Goal: Task Accomplishment & Management: Manage account settings

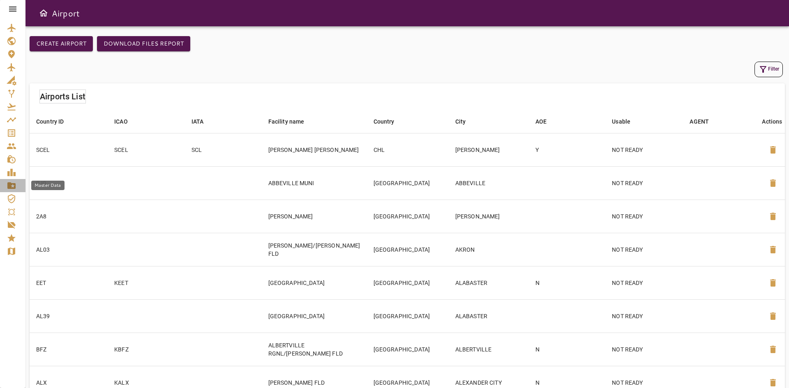
click at [10, 189] on icon "Master Data" at bounding box center [11, 185] width 8 height 7
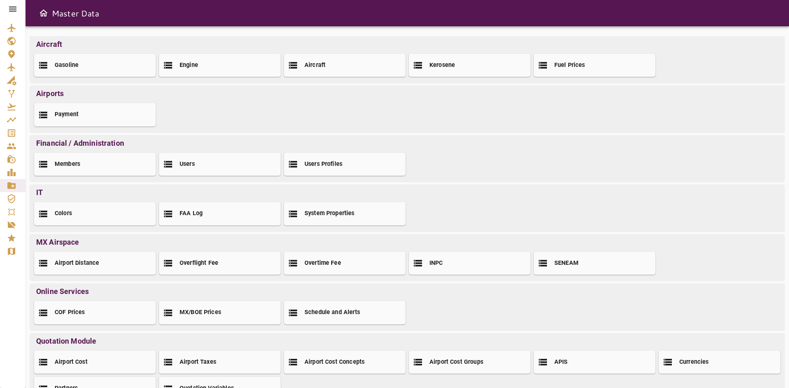
drag, startPoint x: 204, startPoint y: 169, endPoint x: 219, endPoint y: 169, distance: 15.2
click at [204, 169] on div "Users" at bounding box center [220, 164] width 122 height 23
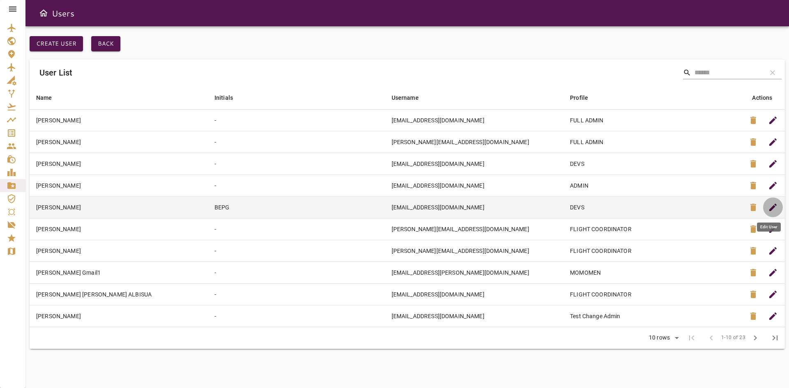
click at [778, 204] on button "edit" at bounding box center [773, 208] width 20 height 20
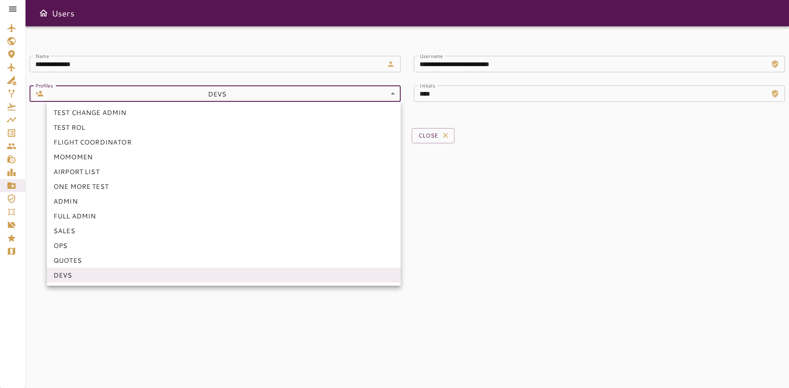
click at [335, 97] on body "**********" at bounding box center [394, 194] width 789 height 388
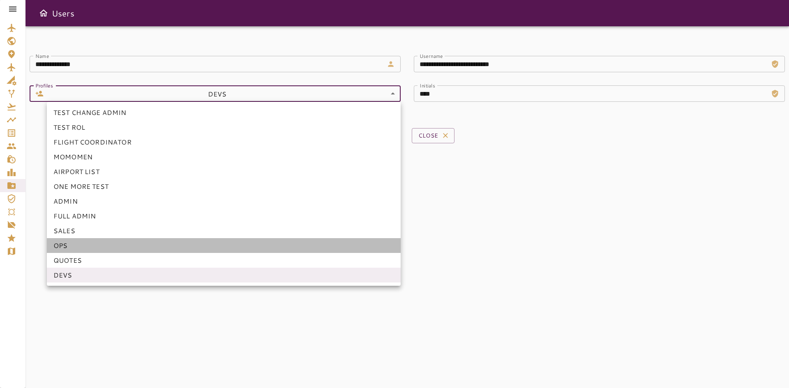
click at [94, 246] on li "OPS" at bounding box center [224, 245] width 354 height 15
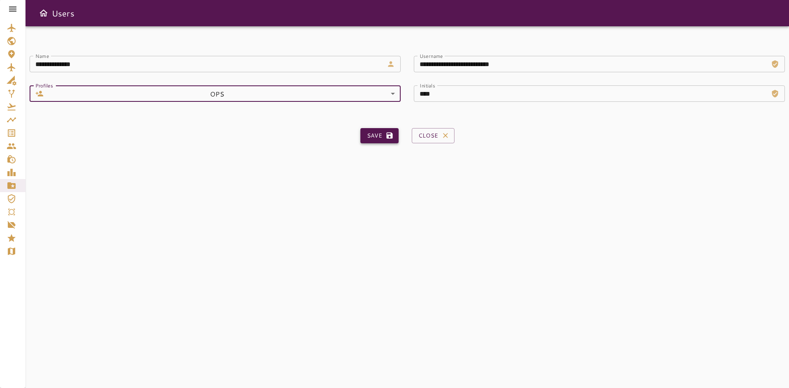
click at [365, 141] on button "Save" at bounding box center [379, 135] width 38 height 15
type input "**"
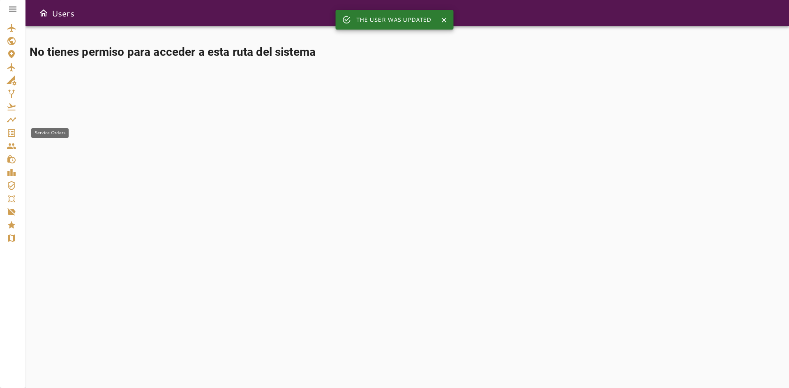
click at [14, 128] on link "Service Orders" at bounding box center [12, 133] width 25 height 13
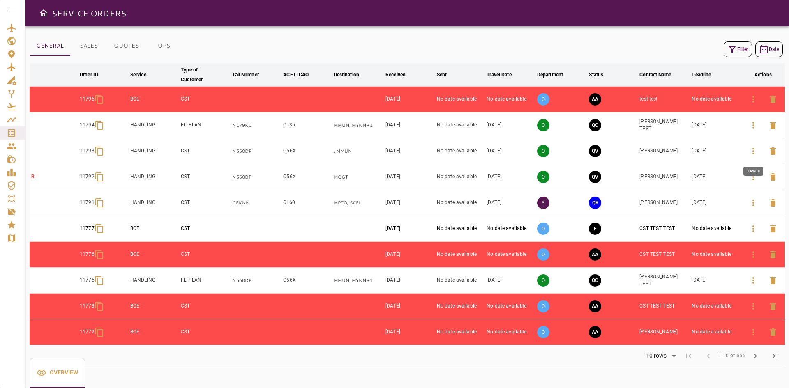
click at [752, 152] on icon "button" at bounding box center [753, 151] width 10 height 10
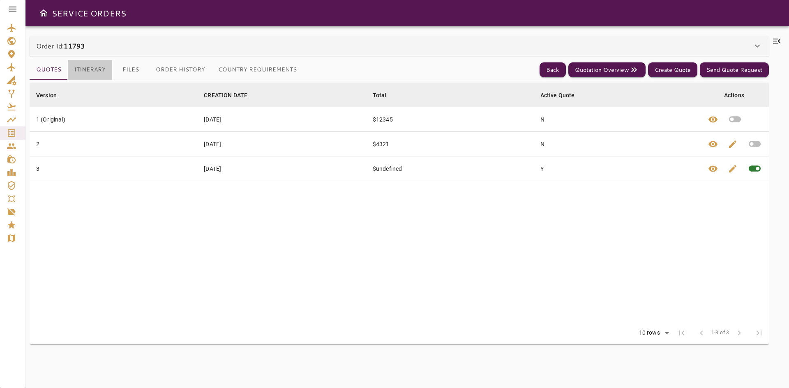
click at [86, 68] on button "Itinerary" at bounding box center [90, 70] width 44 height 20
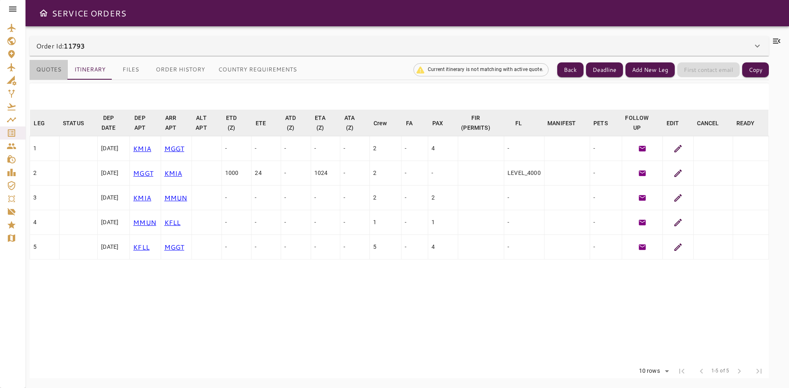
click at [51, 67] on button "Quotes" at bounding box center [49, 70] width 38 height 20
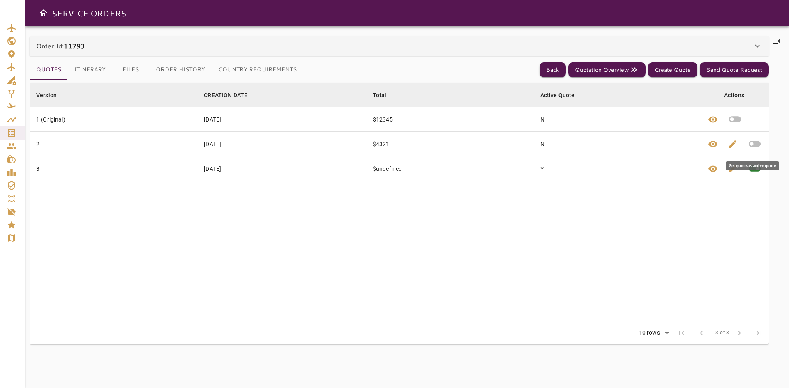
click at [751, 144] on icon "button" at bounding box center [754, 144] width 14 height 14
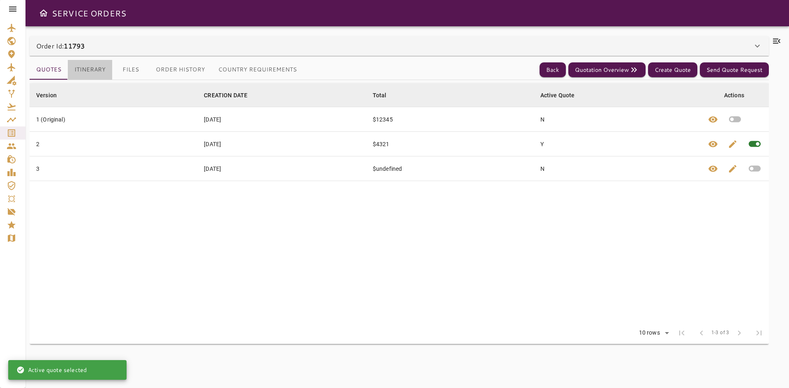
click at [85, 71] on button "Itinerary" at bounding box center [90, 70] width 44 height 20
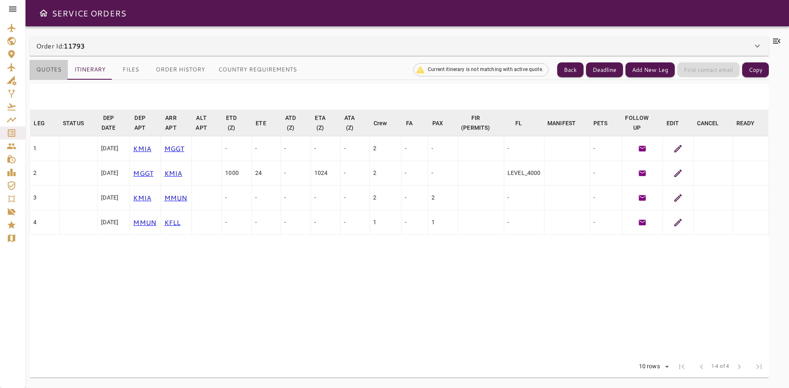
click at [60, 68] on button "Quotes" at bounding box center [49, 70] width 38 height 20
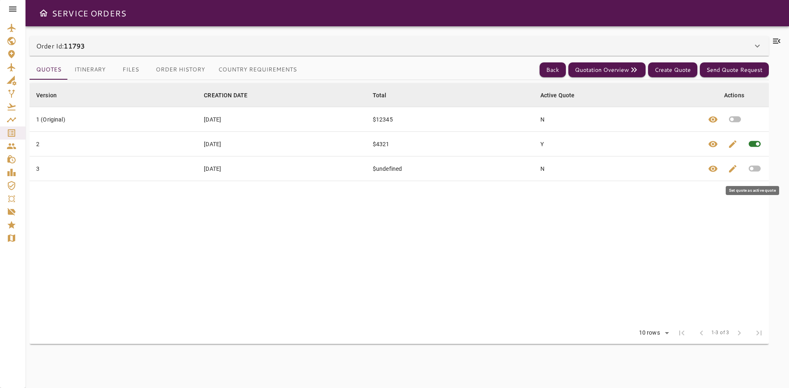
click at [751, 173] on icon "button" at bounding box center [754, 168] width 14 height 14
click at [95, 68] on button "Itinerary" at bounding box center [90, 70] width 44 height 20
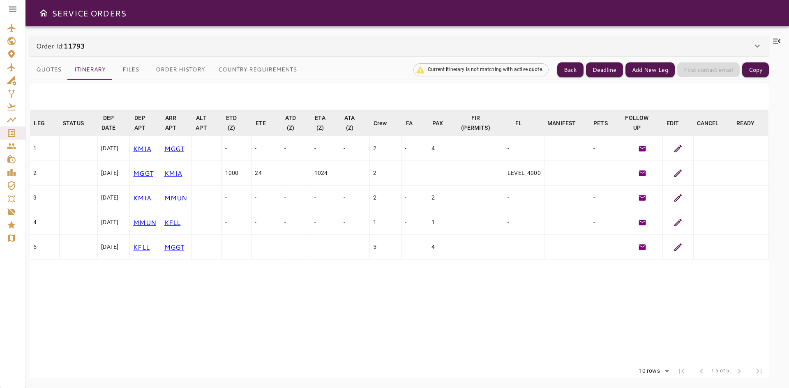
click at [673, 247] on icon at bounding box center [678, 247] width 10 height 10
